Goal: Information Seeking & Learning: Learn about a topic

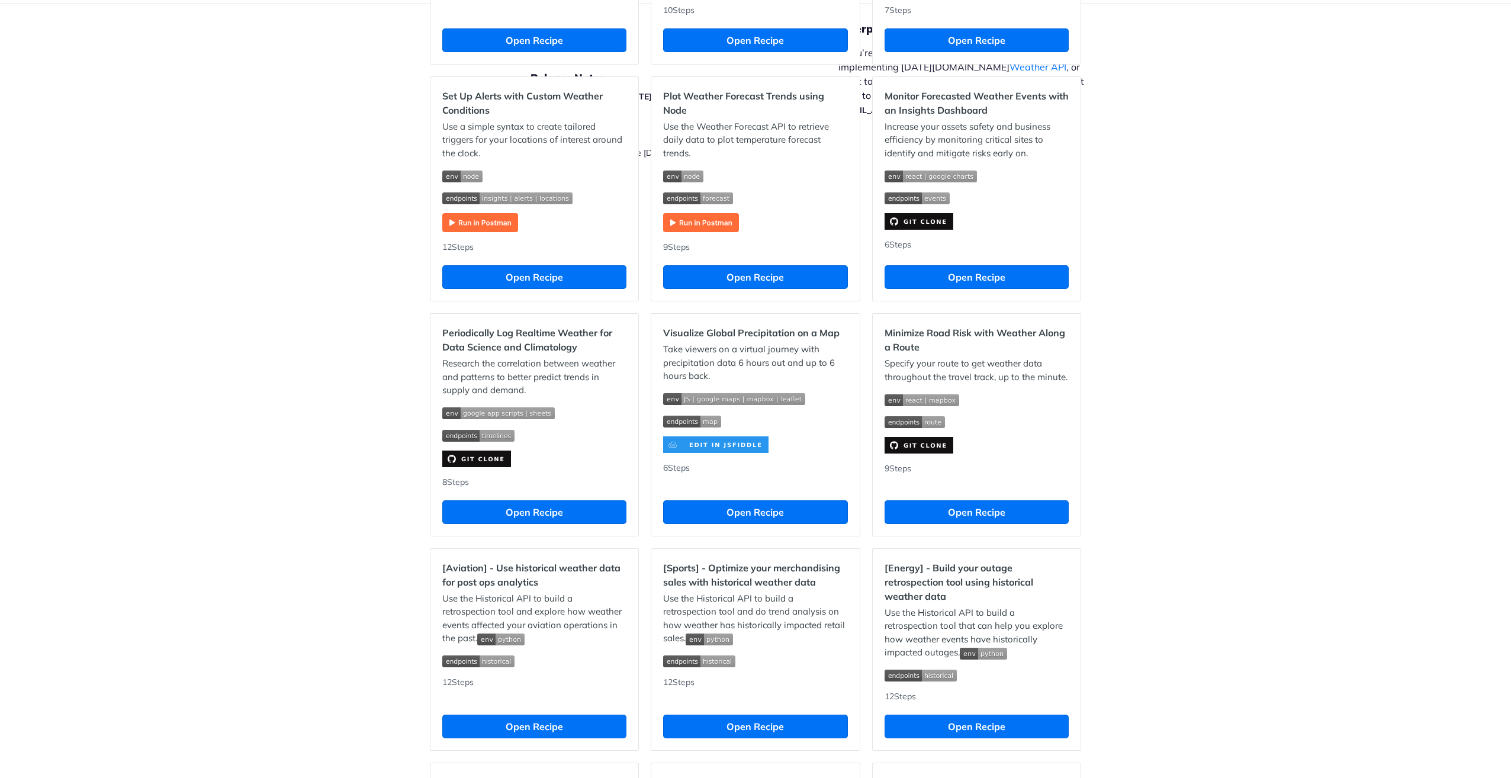
scroll to position [592, 0]
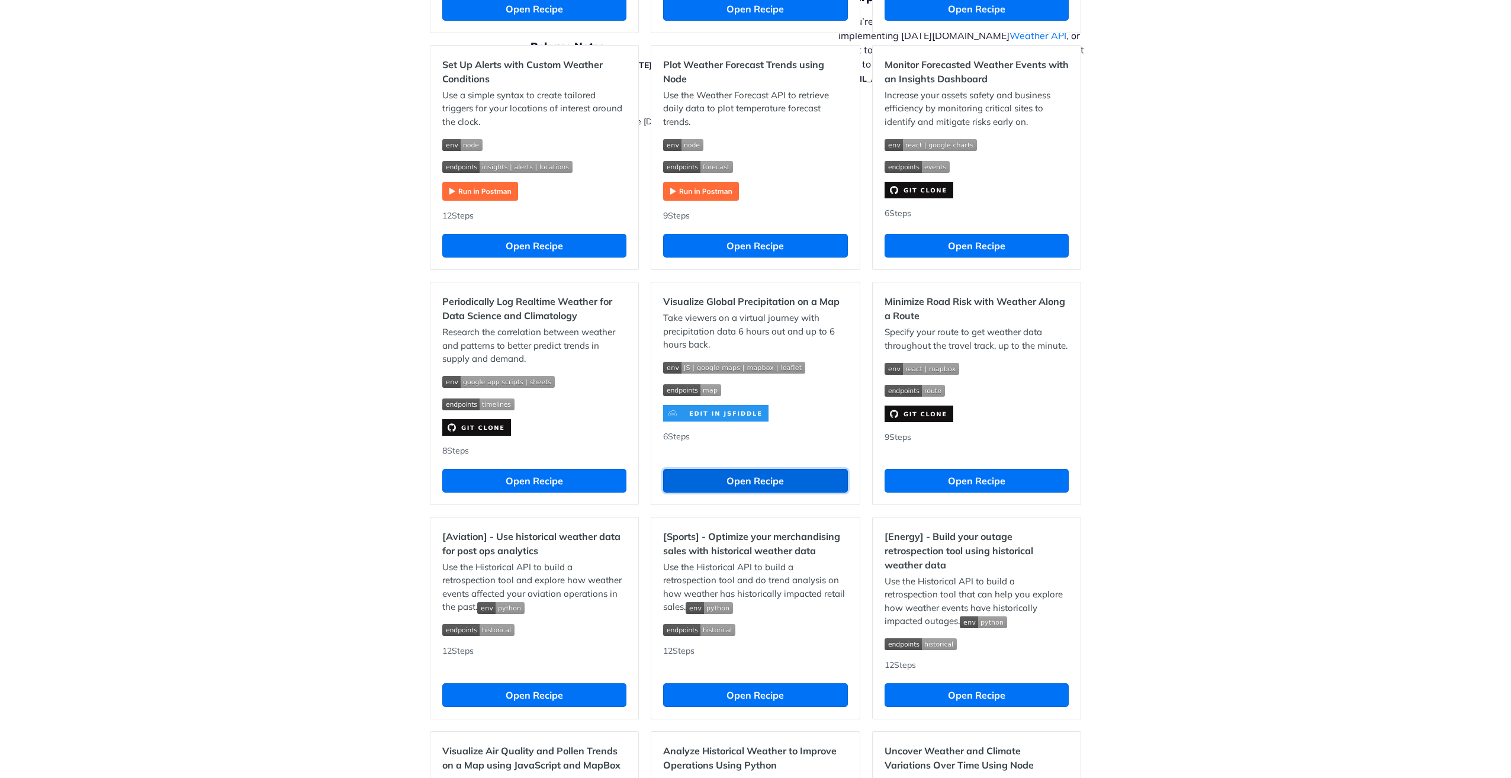
click at [745, 485] on button "Open Recipe" at bounding box center [755, 481] width 184 height 24
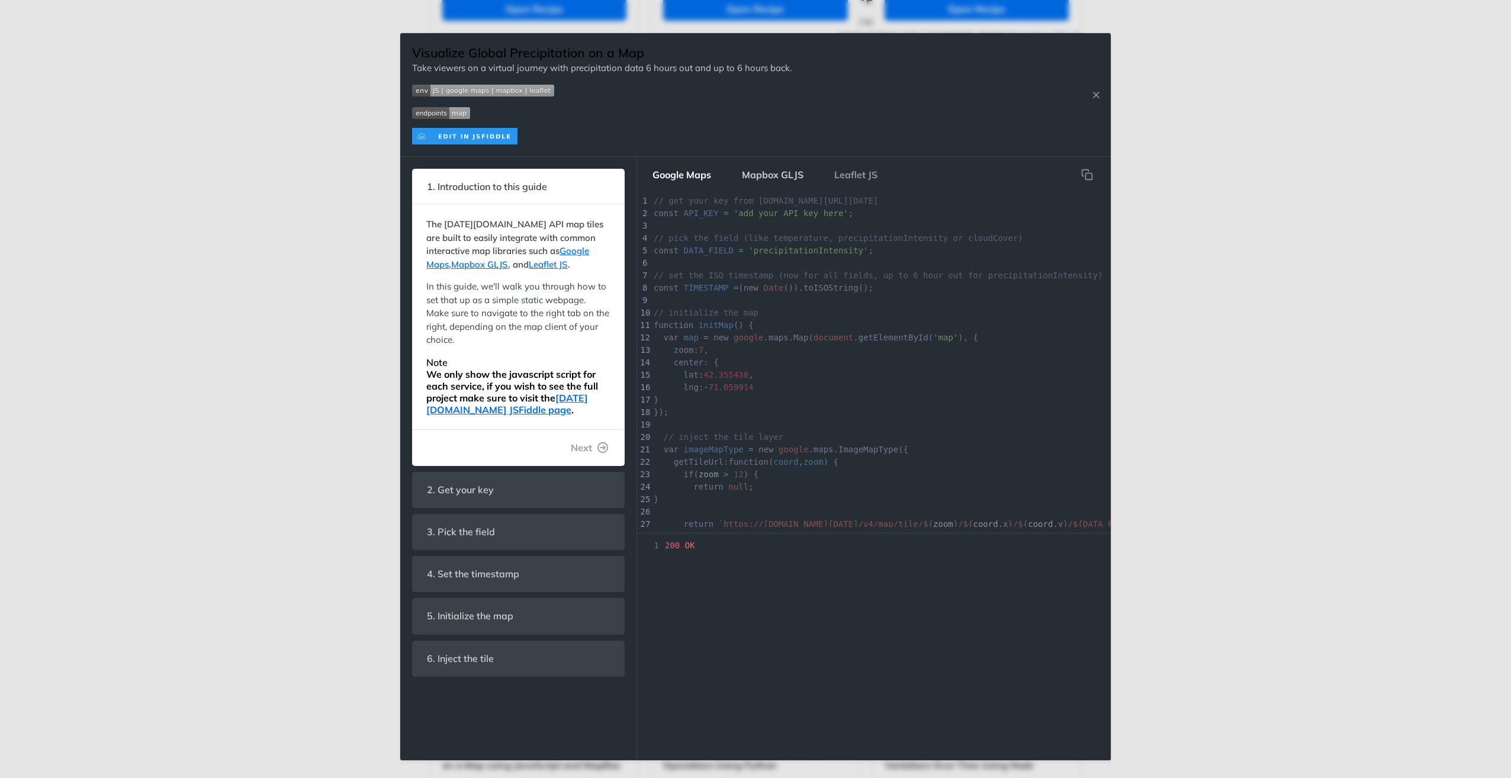
click at [782, 176] on button "Mapbox GLJS" at bounding box center [773, 175] width 81 height 24
click at [858, 173] on button "Leaflet JS" at bounding box center [856, 175] width 62 height 24
click at [687, 171] on button "Google Maps" at bounding box center [682, 175] width 78 height 24
click at [1097, 93] on icon "Close Recipe" at bounding box center [1096, 94] width 11 height 11
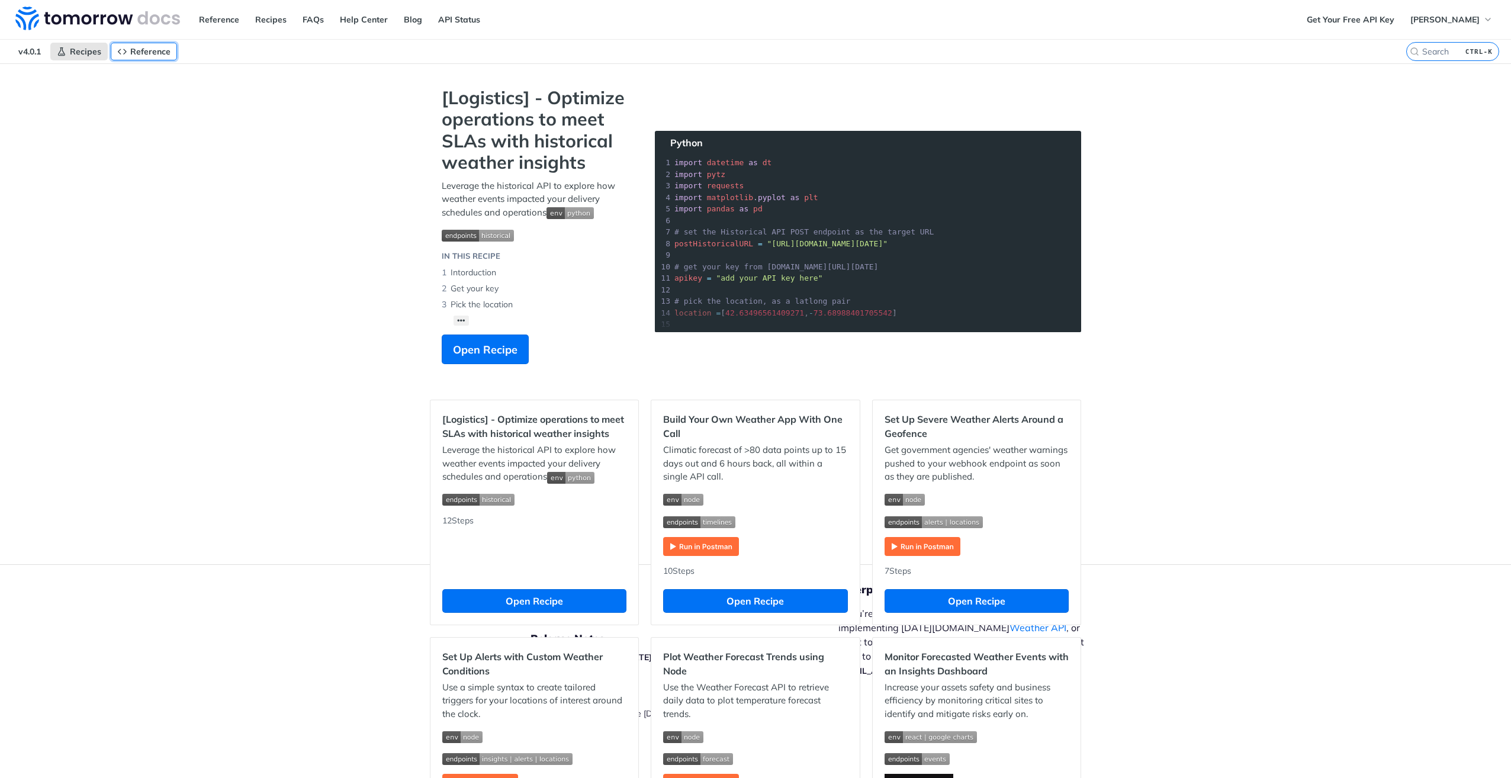
click at [127, 54] on icon "Primary navigation" at bounding box center [121, 51] width 9 height 9
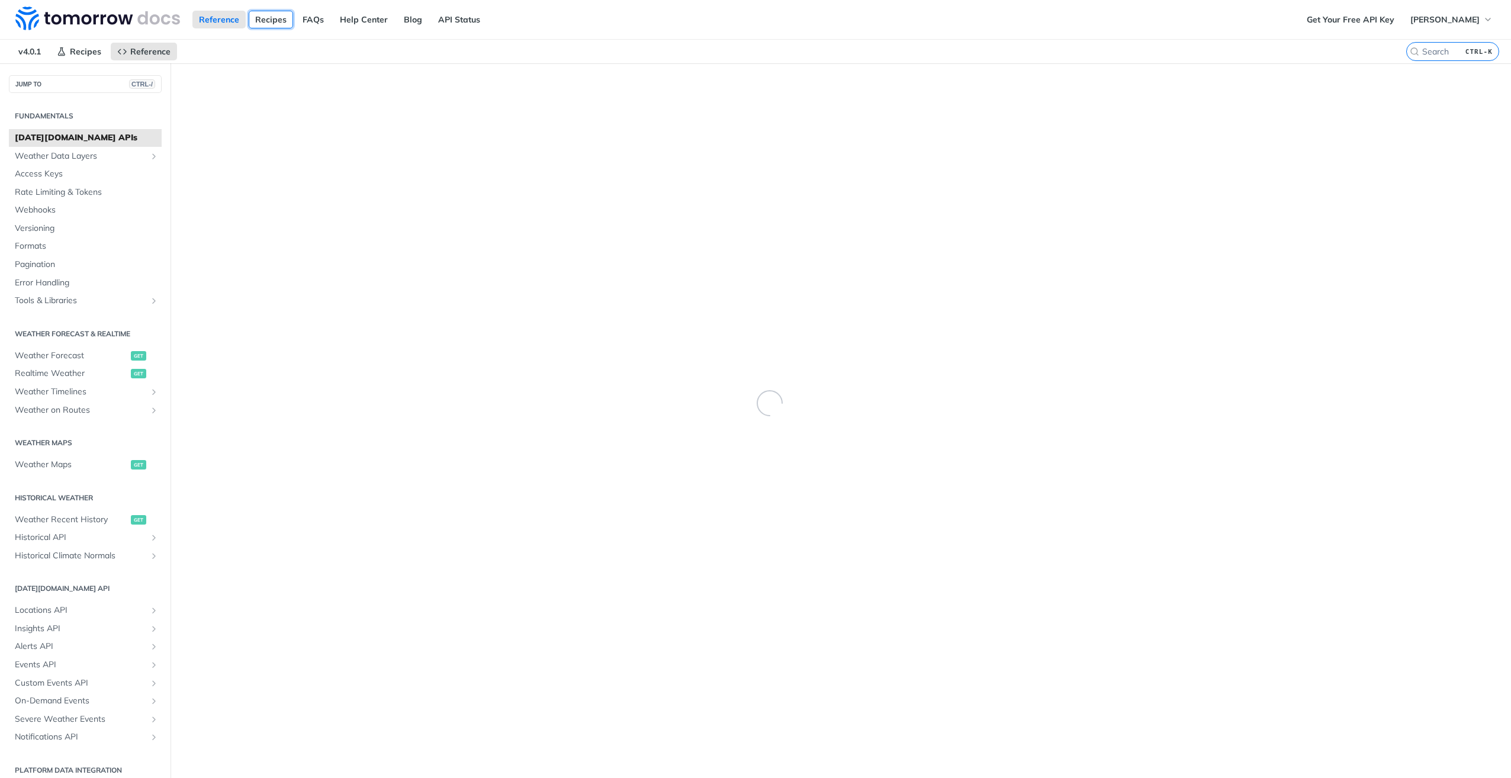
click at [276, 21] on link "Recipes" at bounding box center [271, 20] width 44 height 18
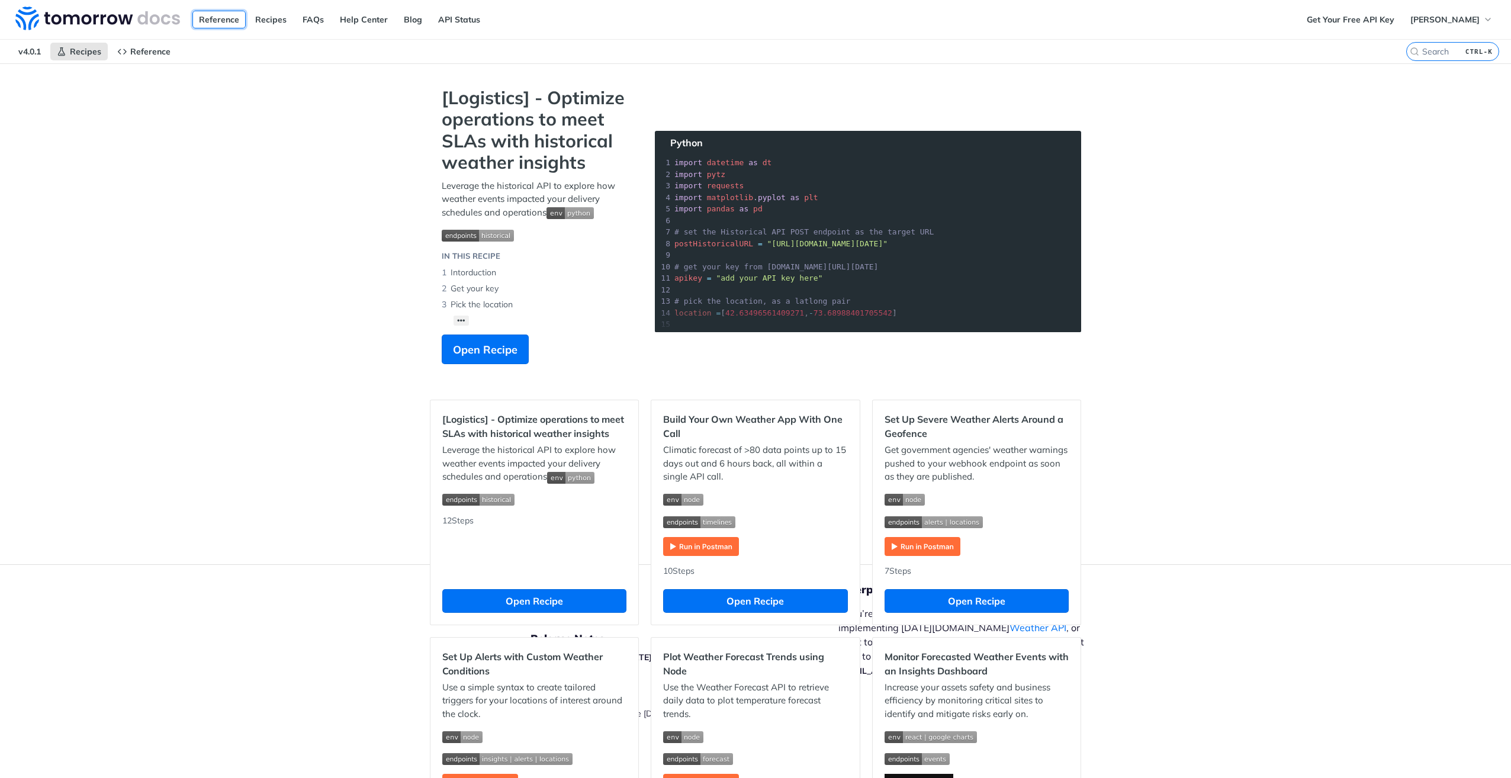
click at [216, 24] on link "Reference" at bounding box center [218, 20] width 53 height 18
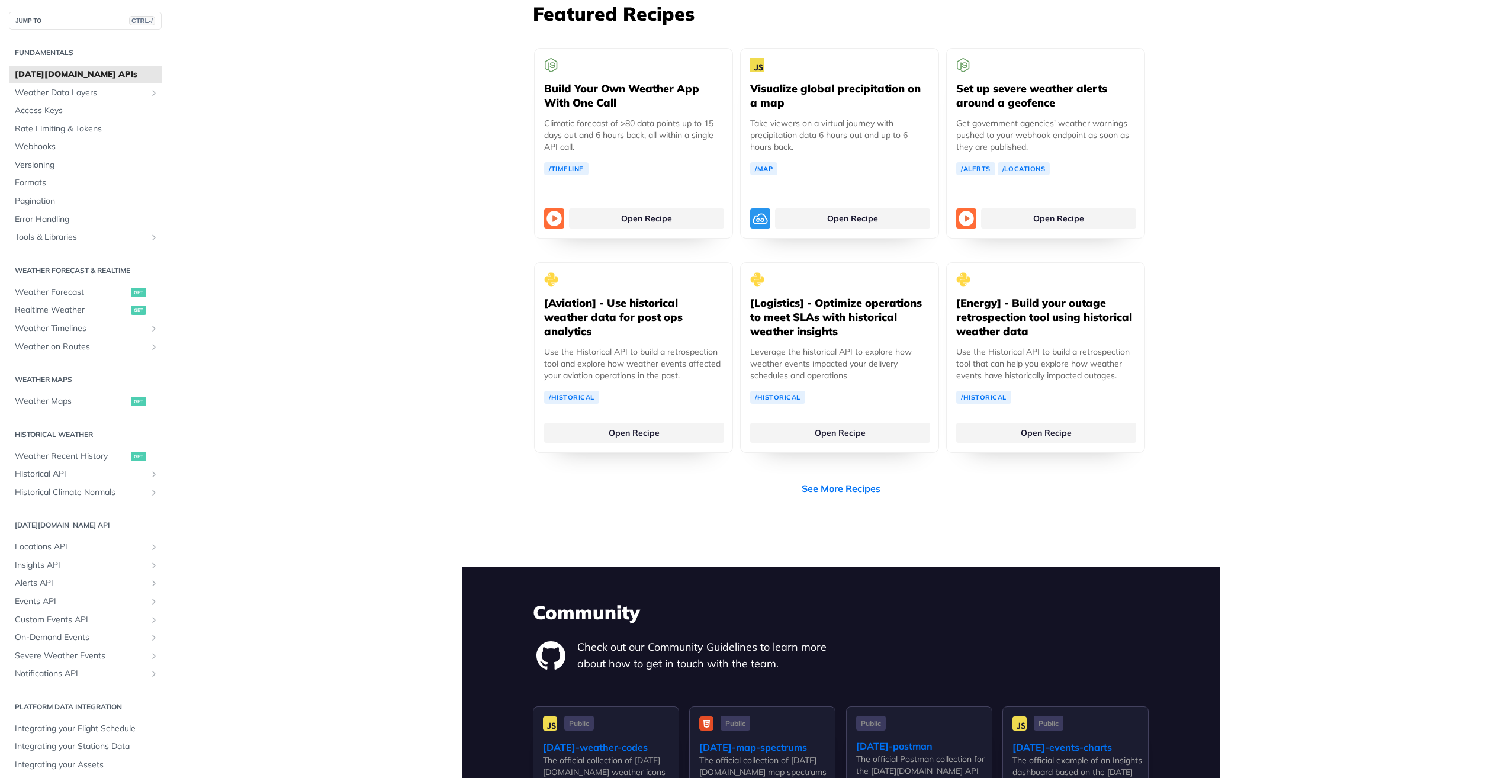
scroll to position [2191, 0]
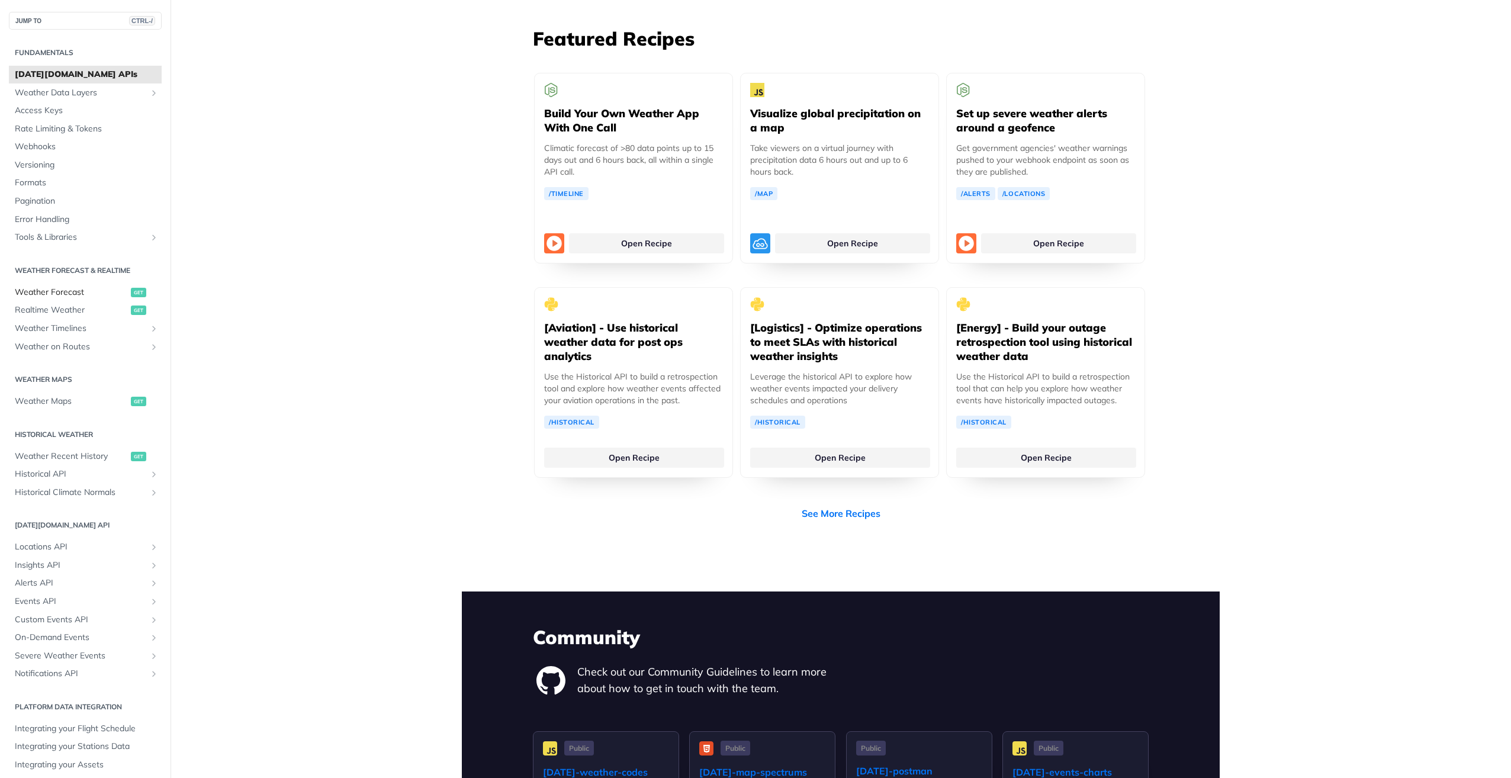
click at [70, 288] on span "Weather Forecast" at bounding box center [71, 293] width 113 height 12
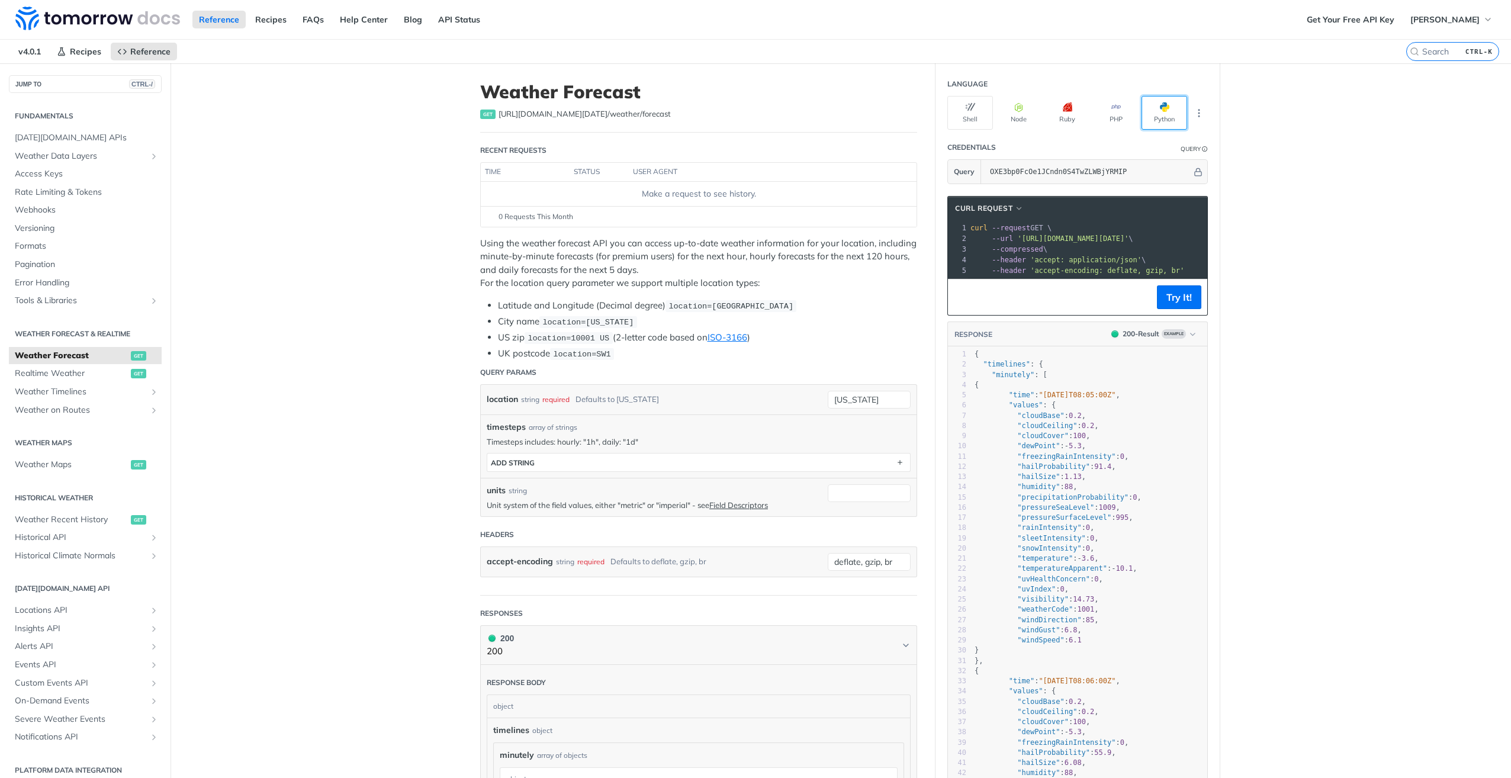
click at [1152, 123] on button "Python" at bounding box center [1165, 113] width 46 height 34
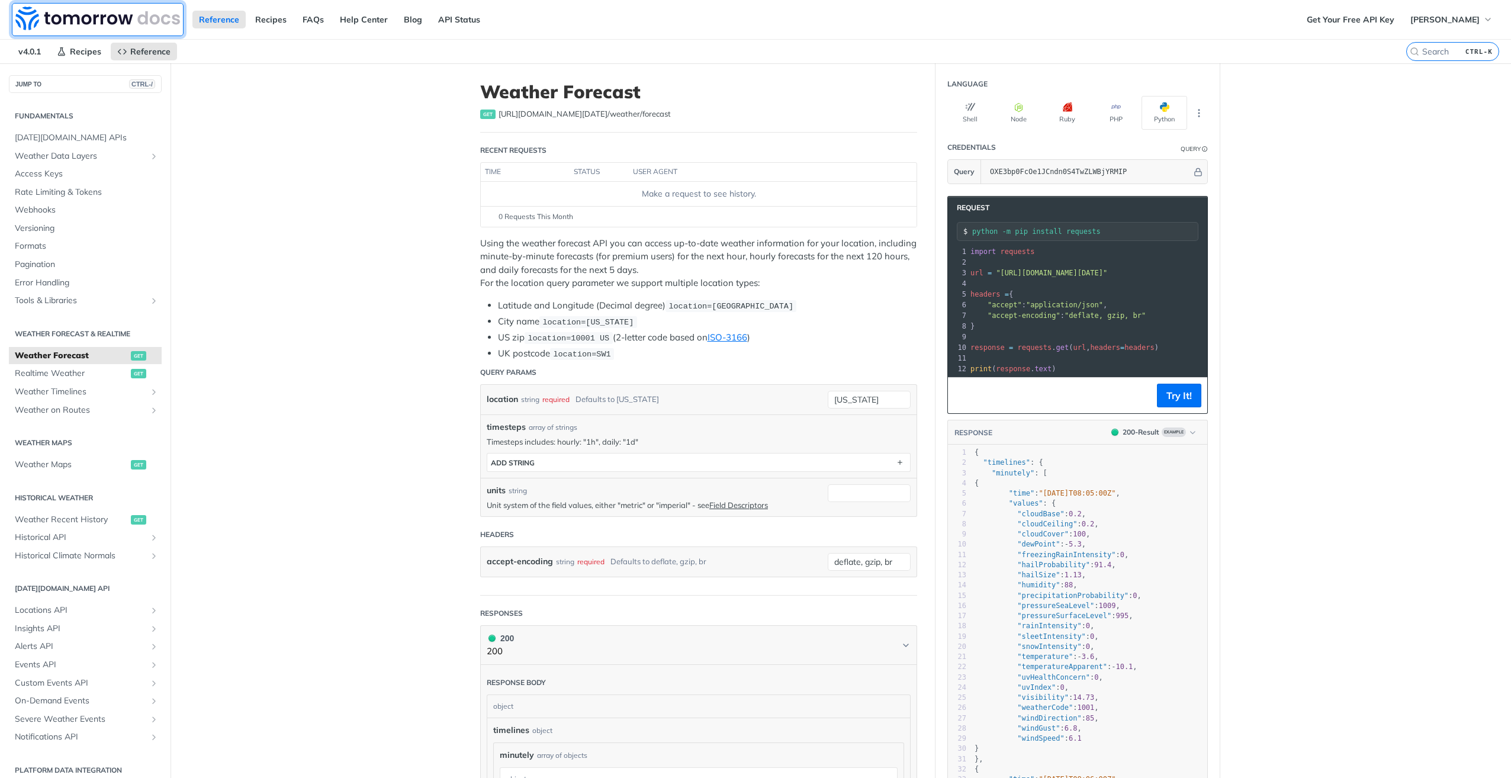
click at [36, 20] on img at bounding box center [97, 19] width 165 height 24
